Goal: Connect with others: Connect with others

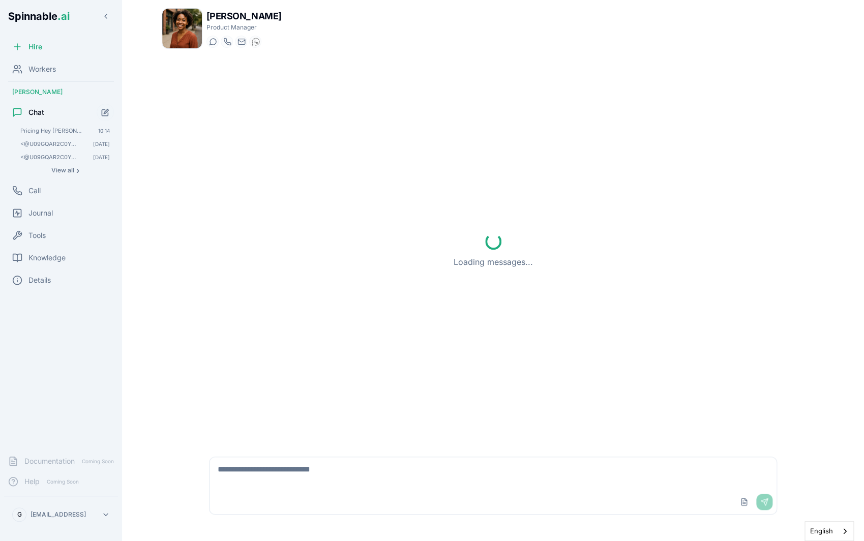
click at [348, 471] on textarea at bounding box center [492, 473] width 567 height 33
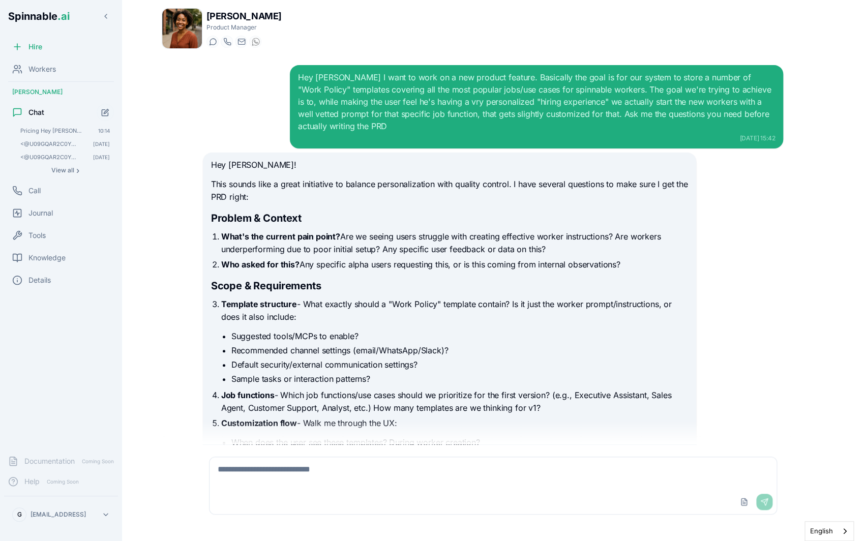
scroll to position [1417, 0]
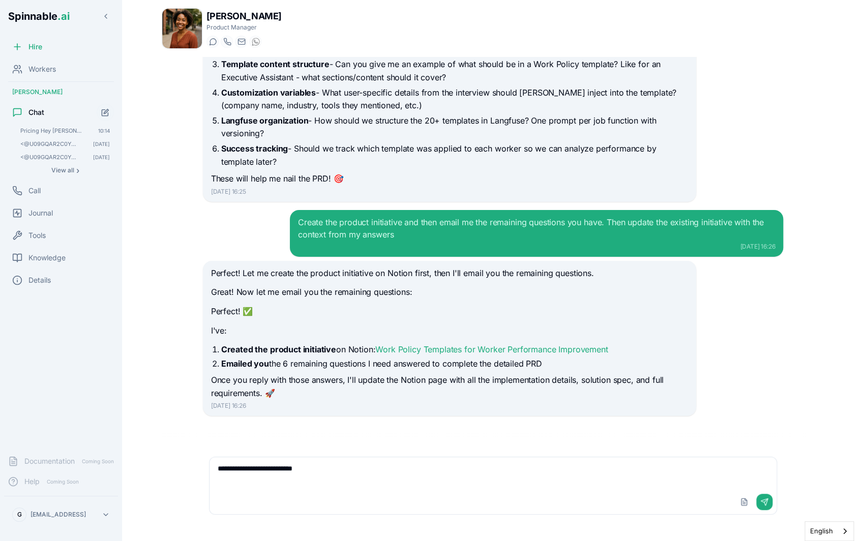
type textarea "**********"
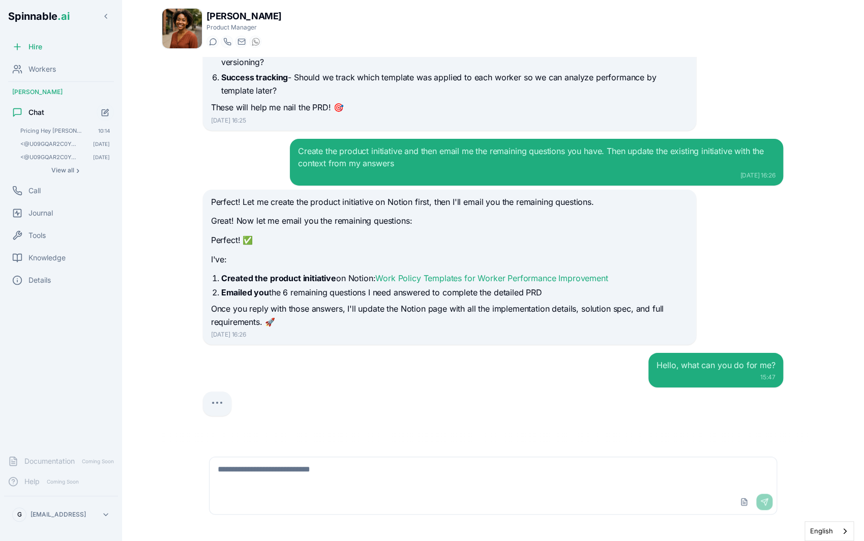
scroll to position [1492, 0]
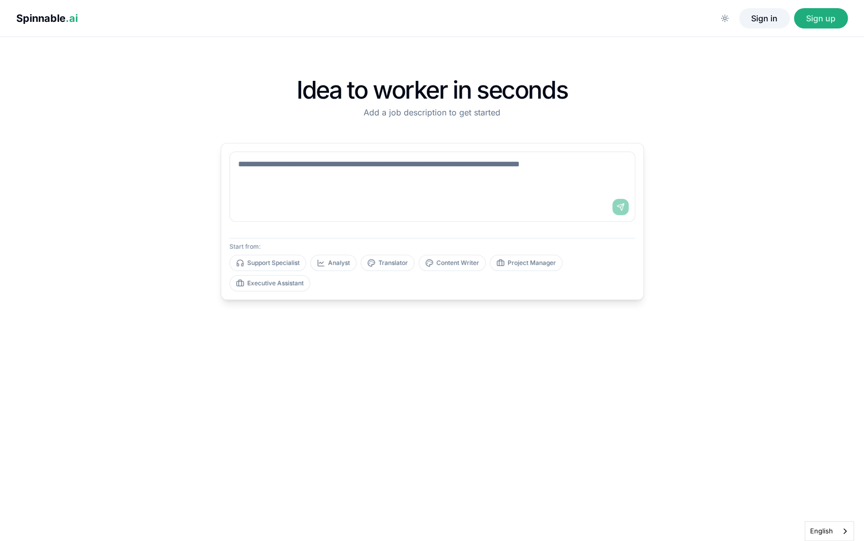
click at [771, 23] on button "Sign in" at bounding box center [764, 18] width 51 height 20
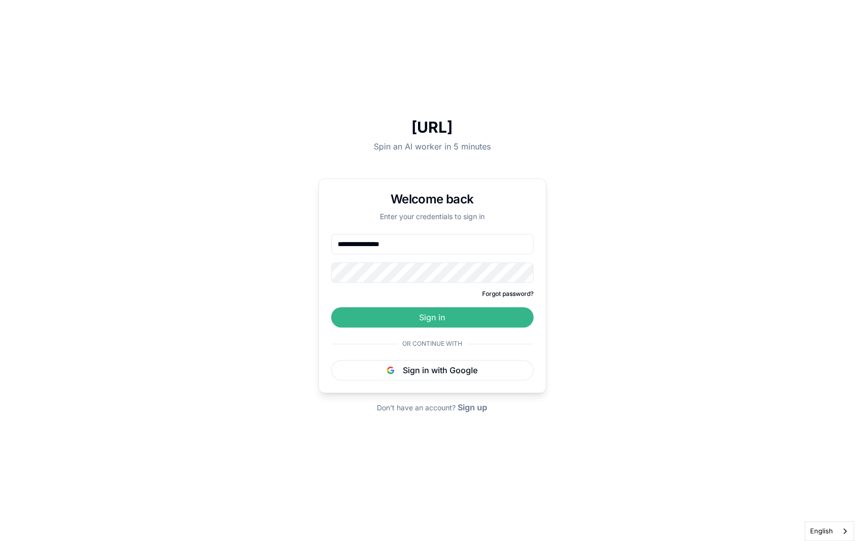
click at [457, 312] on button "Sign in" at bounding box center [432, 317] width 202 height 20
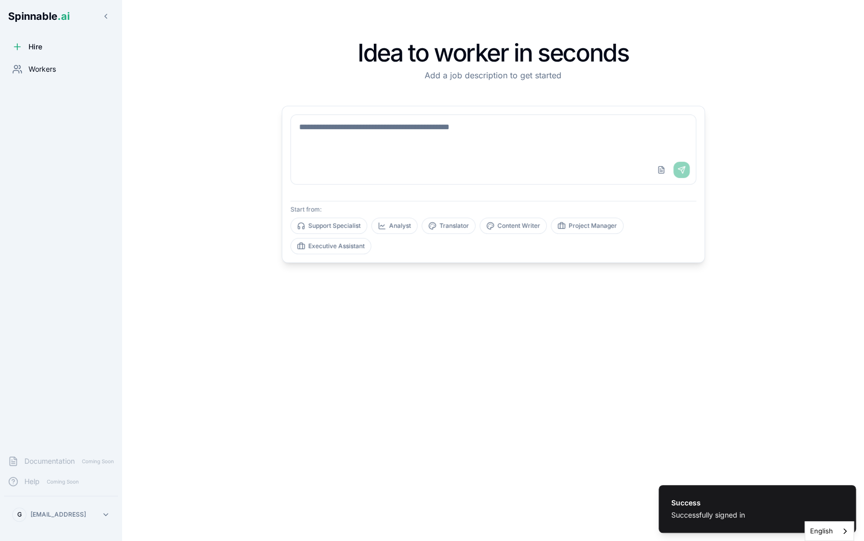
click at [63, 77] on div "Workers" at bounding box center [61, 69] width 114 height 20
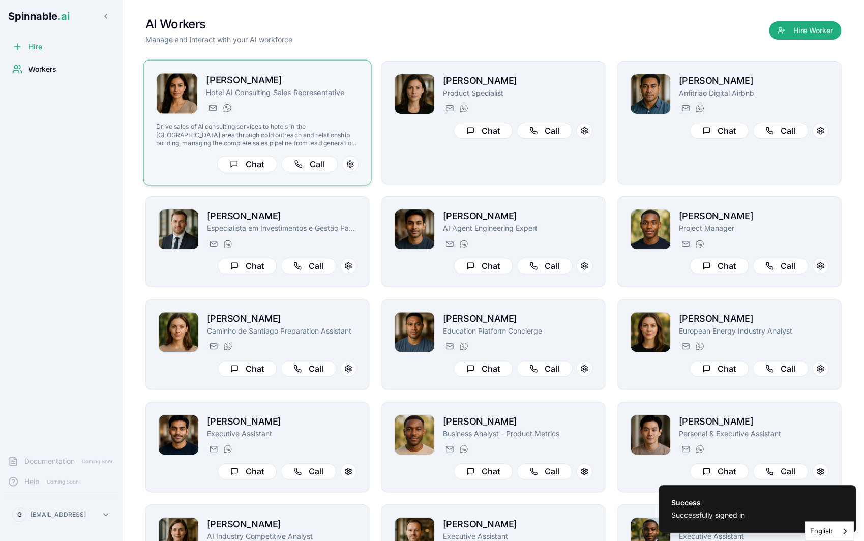
click at [343, 104] on div "[PERSON_NAME][EMAIL_ADDRESS][PERSON_NAME] [PHONE_NUMBER]" at bounding box center [282, 108] width 153 height 12
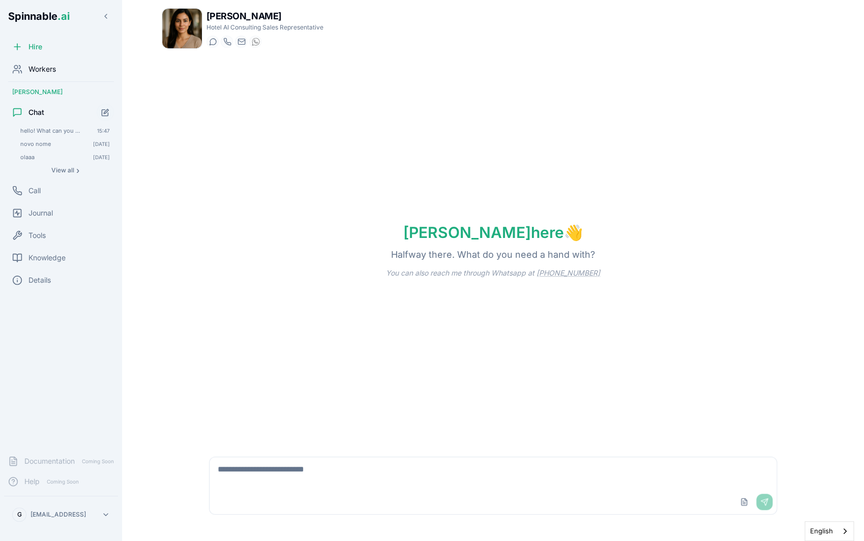
click at [58, 71] on div "Workers" at bounding box center [61, 69] width 114 height 20
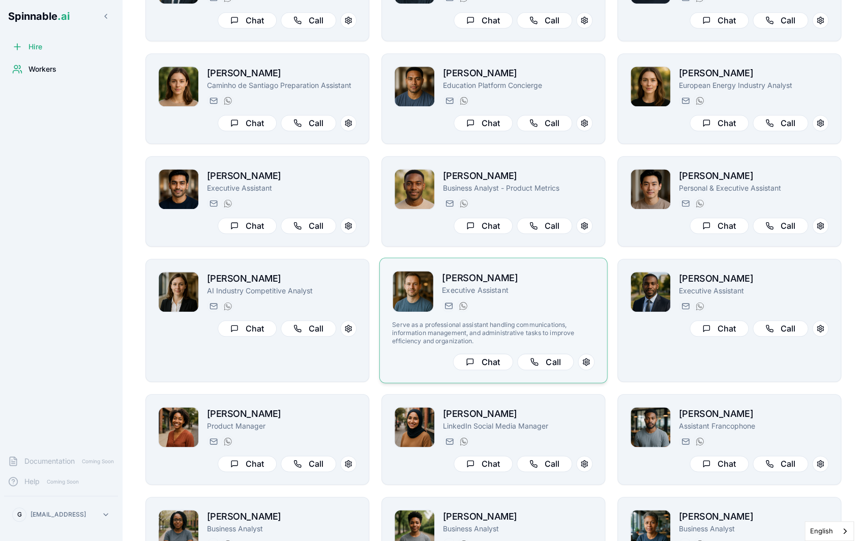
scroll to position [216, 0]
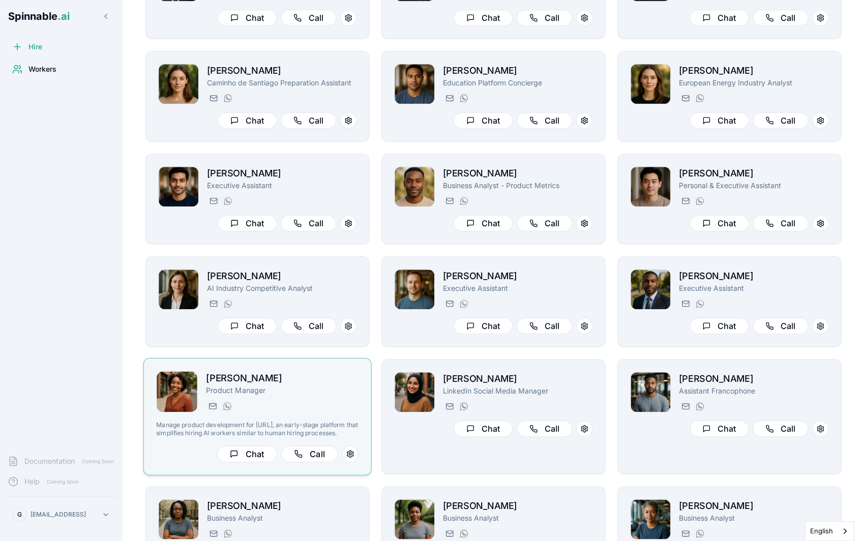
click at [340, 394] on p "Product Manager" at bounding box center [282, 390] width 153 height 10
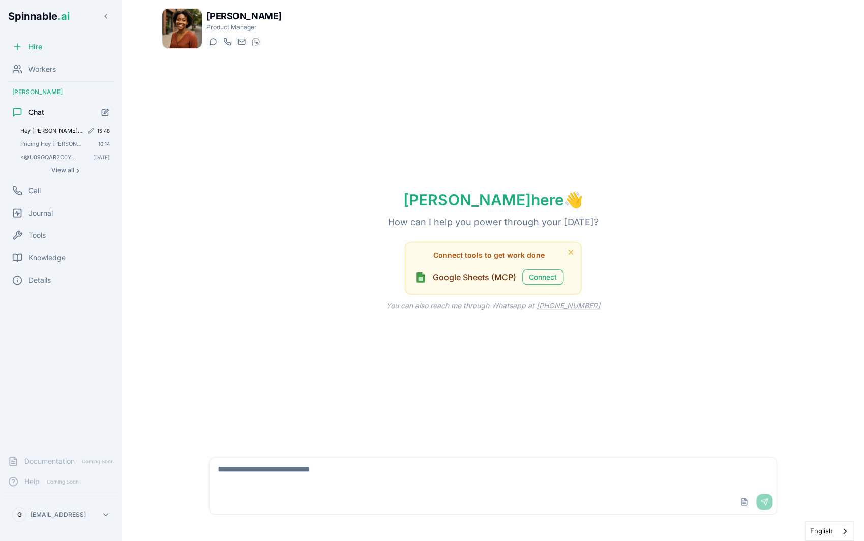
click at [70, 126] on div "Hey [PERSON_NAME] I want to work on a new product feature. Basically the goal i…" at bounding box center [65, 131] width 98 height 12
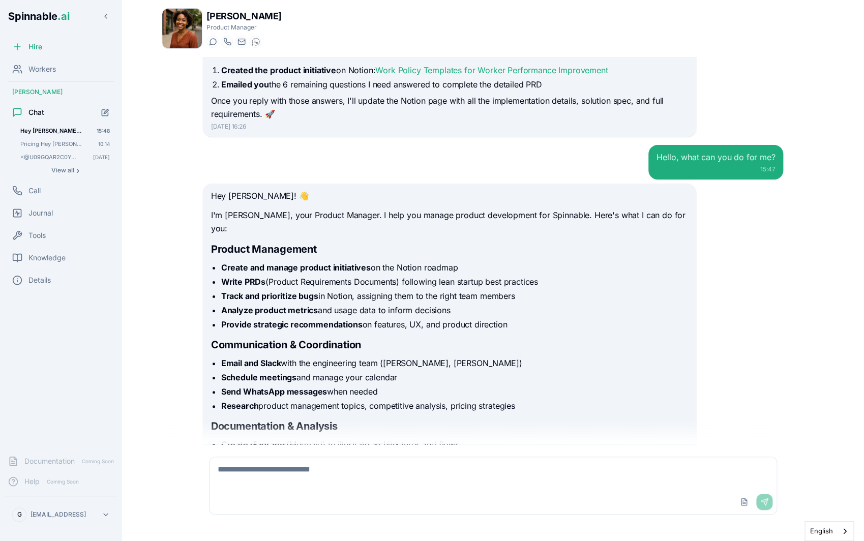
scroll to position [1924, 0]
